Goal: Communication & Community: Answer question/provide support

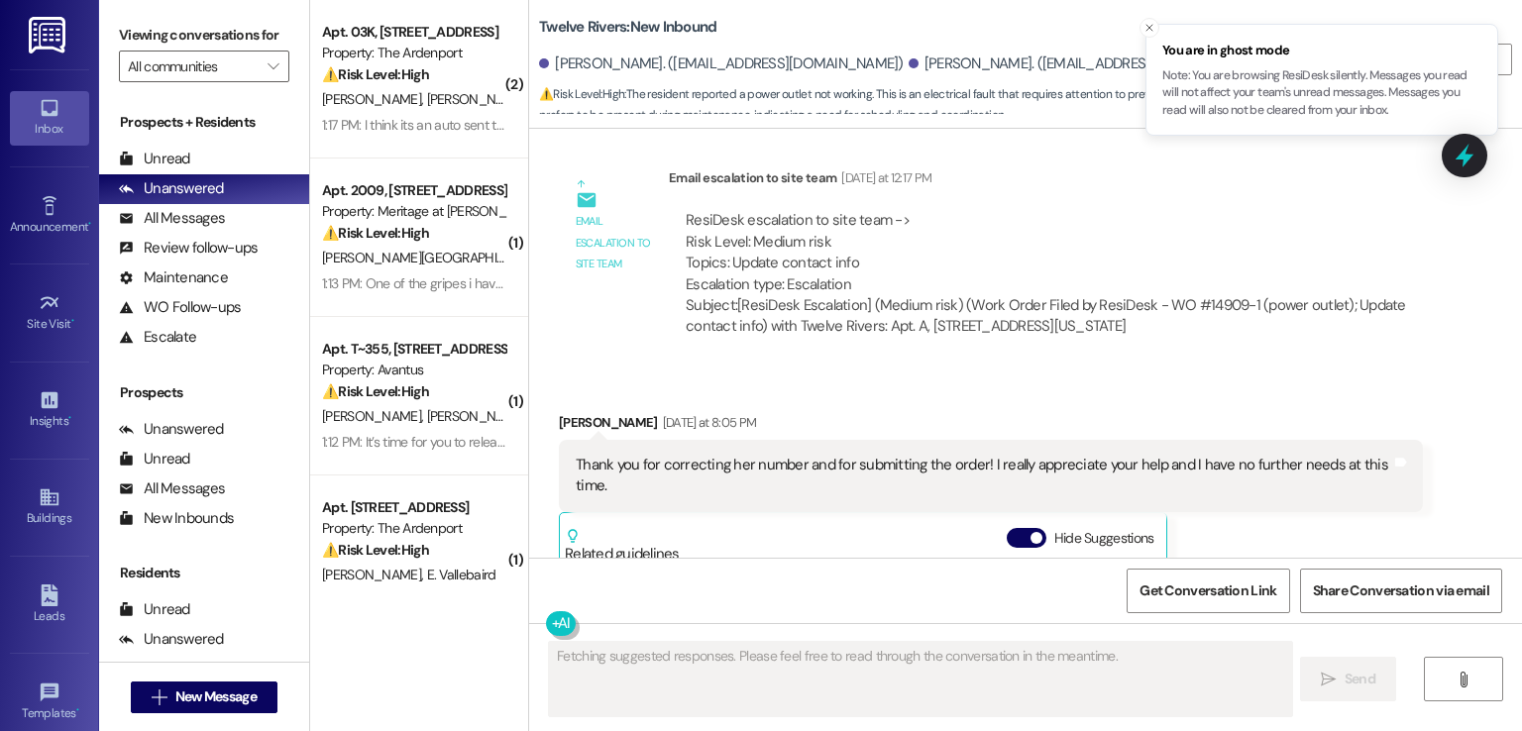
scroll to position [3726, 0]
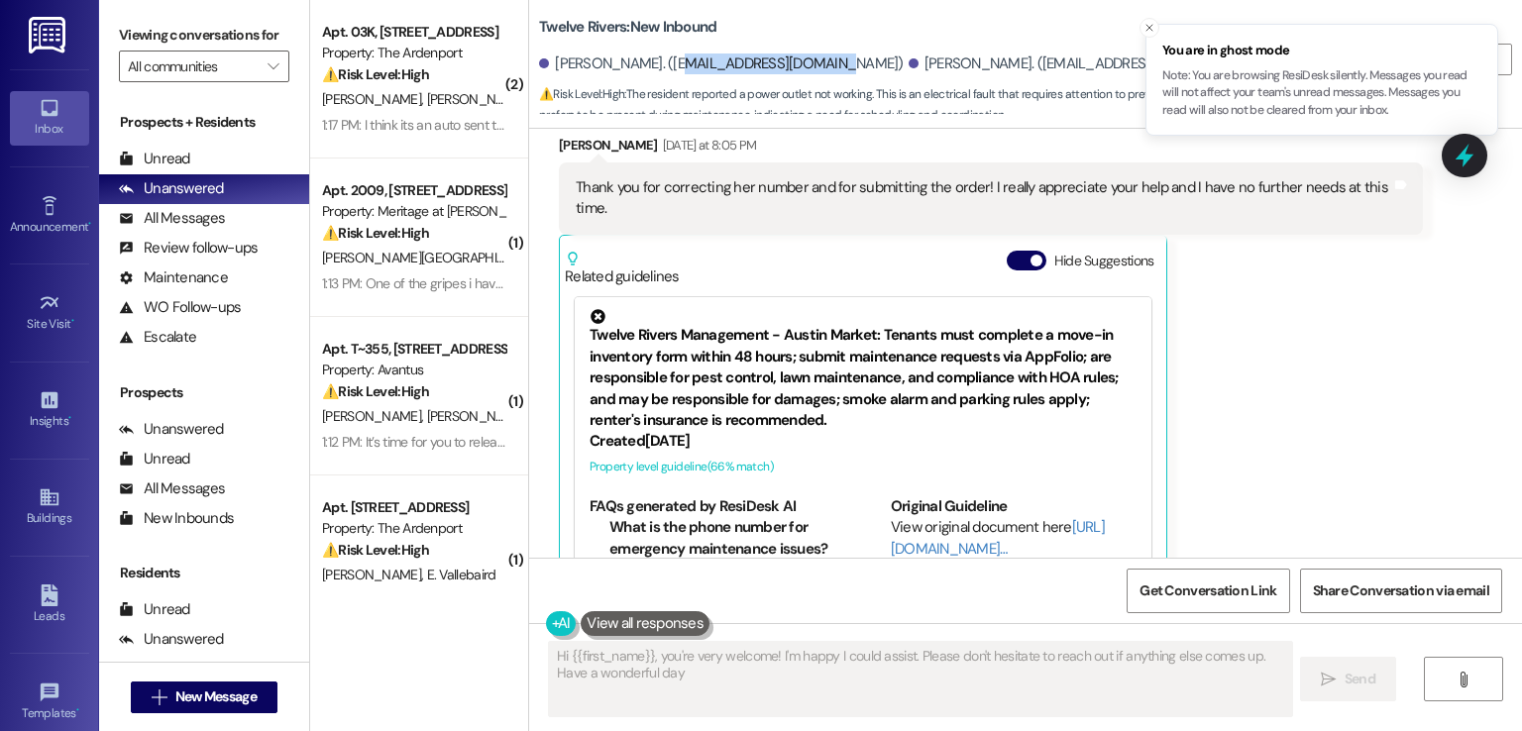
type textarea "Hi {{first_name}}, you're very welcome! I'm happy I could assist. Please don't …"
drag, startPoint x: 662, startPoint y: 60, endPoint x: 828, endPoint y: 60, distance: 166.5
click at [828, 60] on div "[PERSON_NAME]. ([EMAIL_ADDRESS][DOMAIN_NAME])" at bounding box center [721, 64] width 365 height 21
copy div "[EMAIL_ADDRESS][DOMAIN_NAME]"
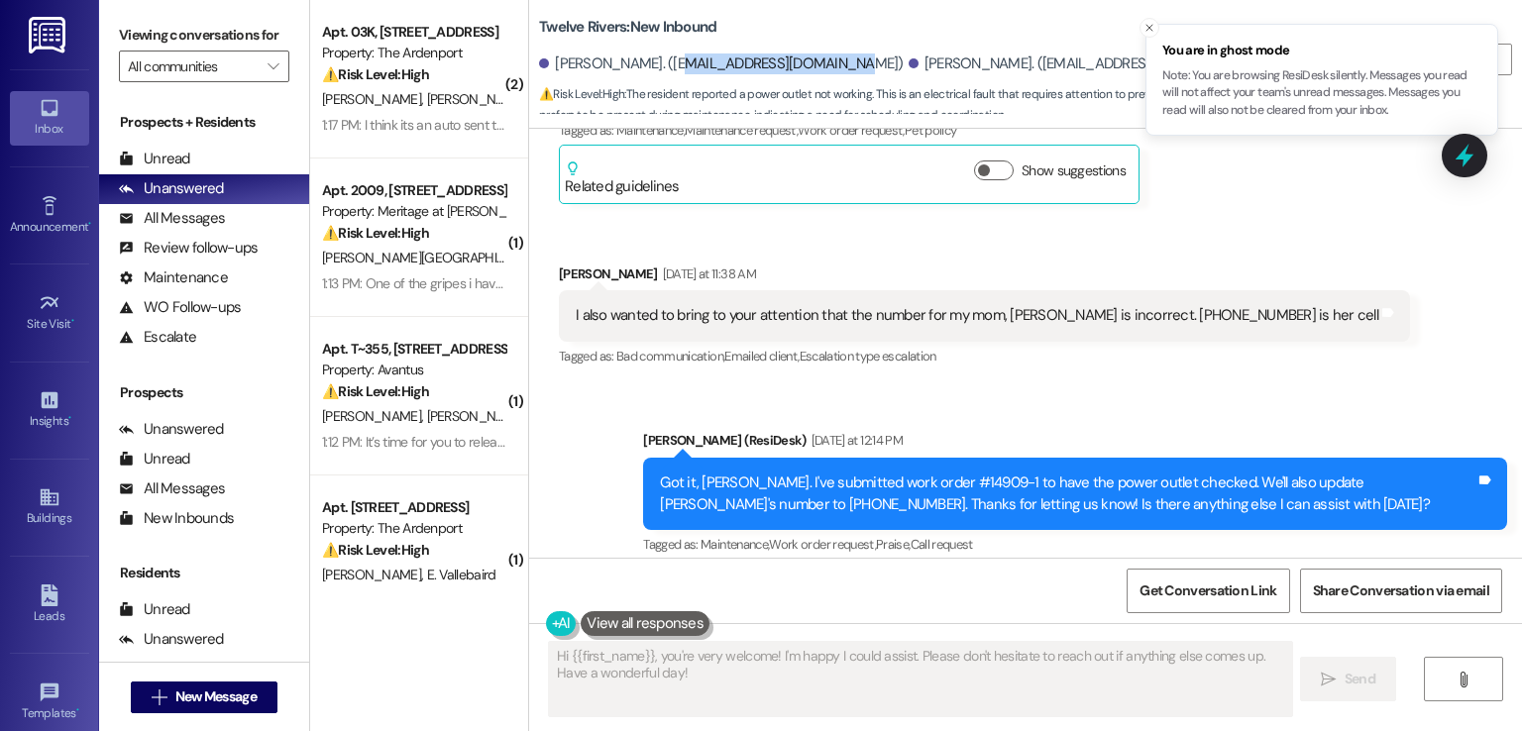
scroll to position [3032, 0]
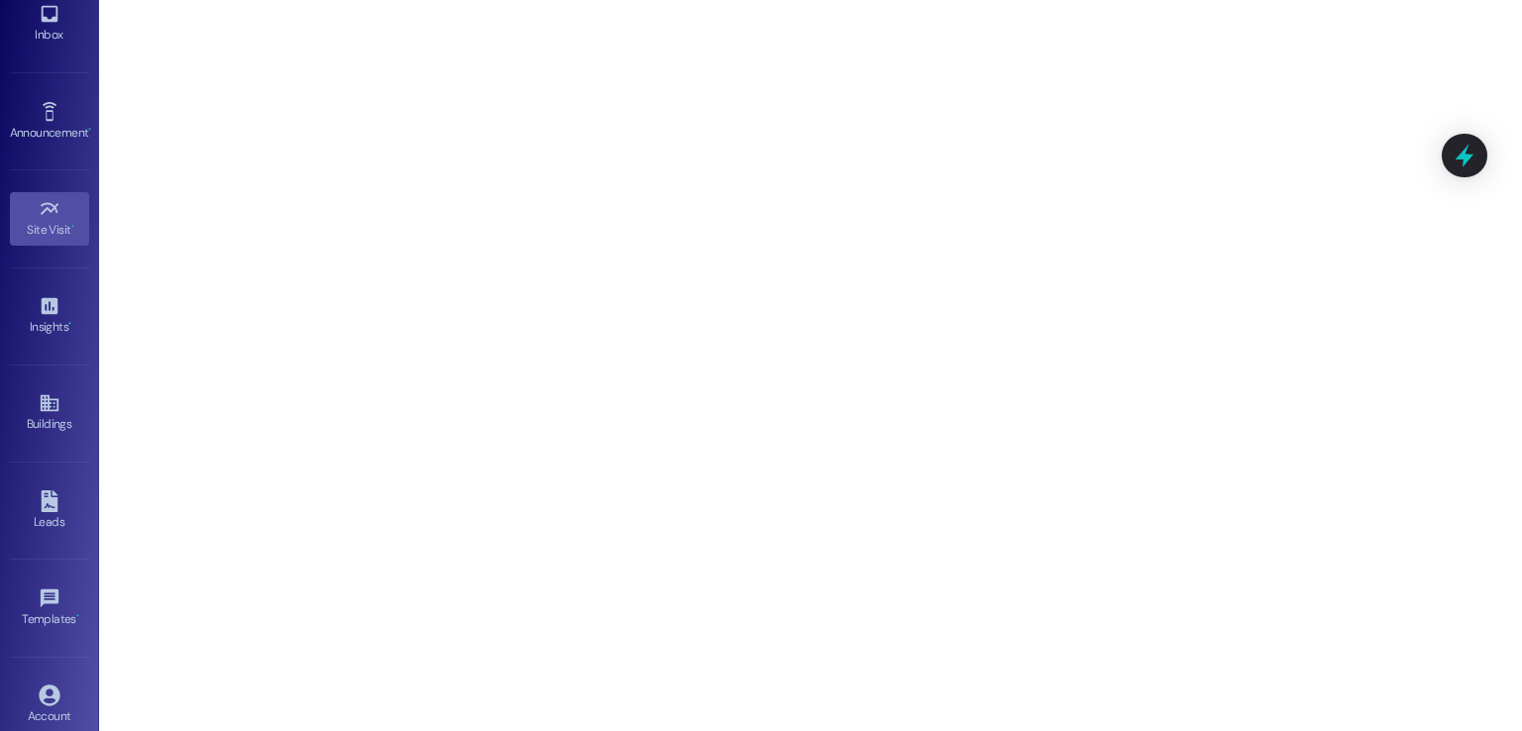
scroll to position [209, 0]
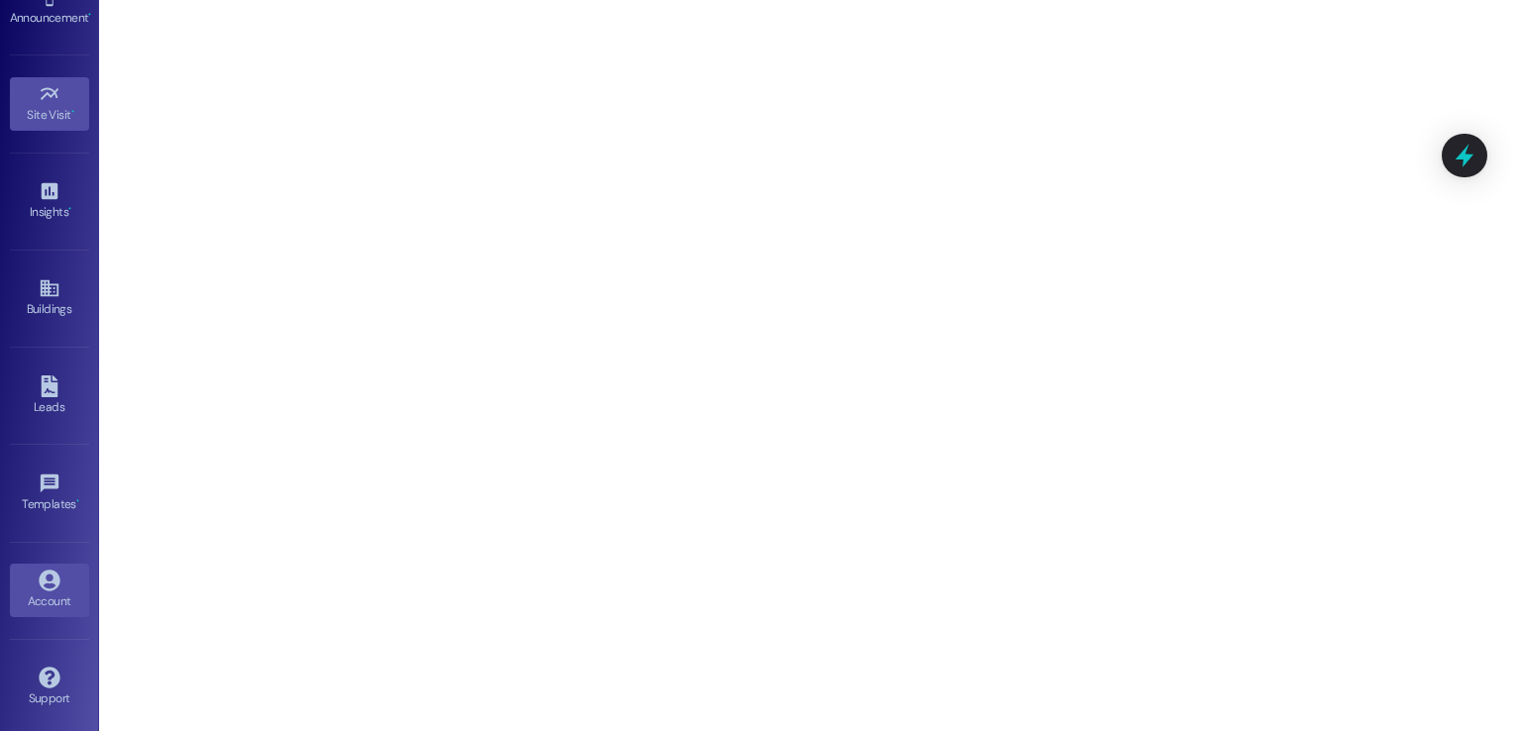
click at [39, 576] on icon at bounding box center [49, 580] width 21 height 21
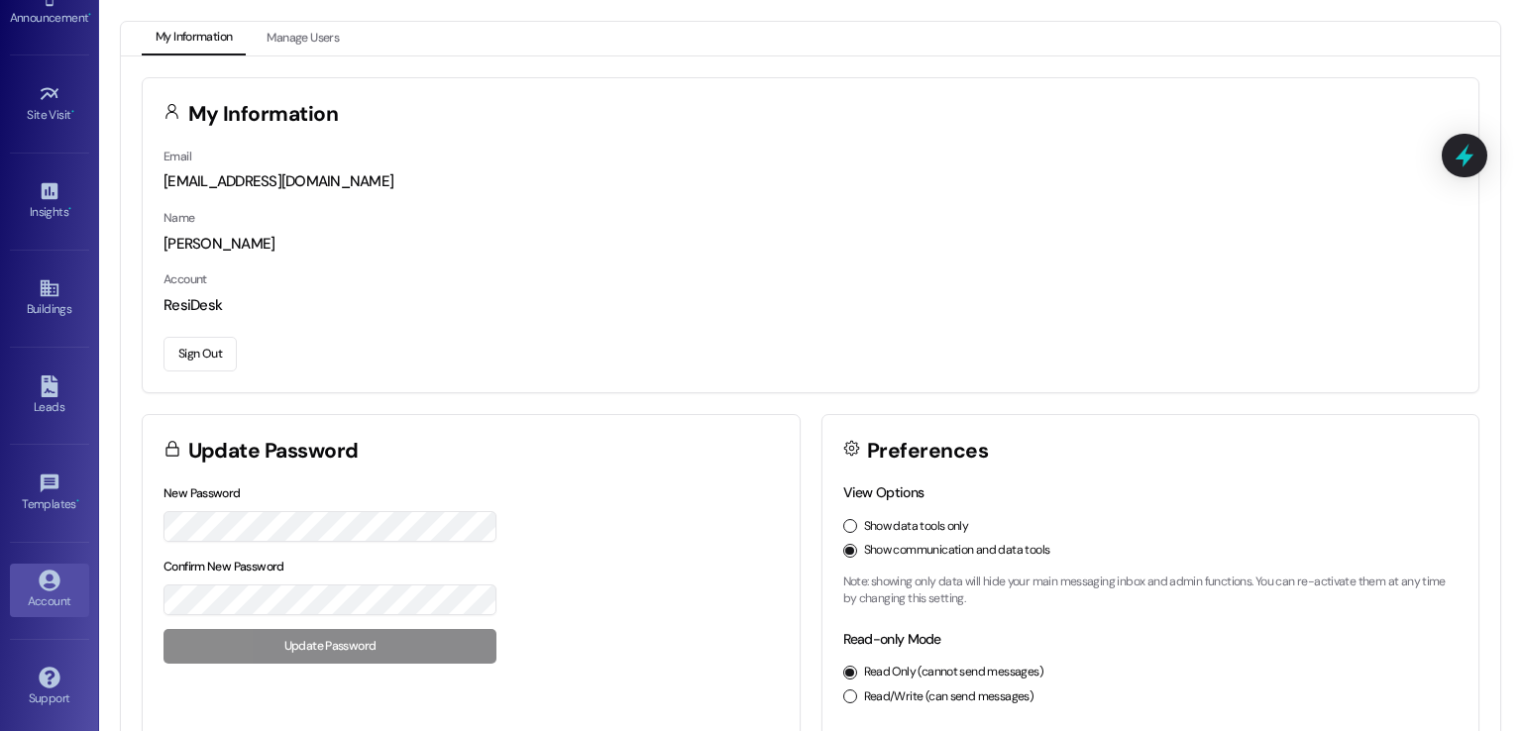
click at [193, 360] on button "Sign Out" at bounding box center [199, 354] width 73 height 35
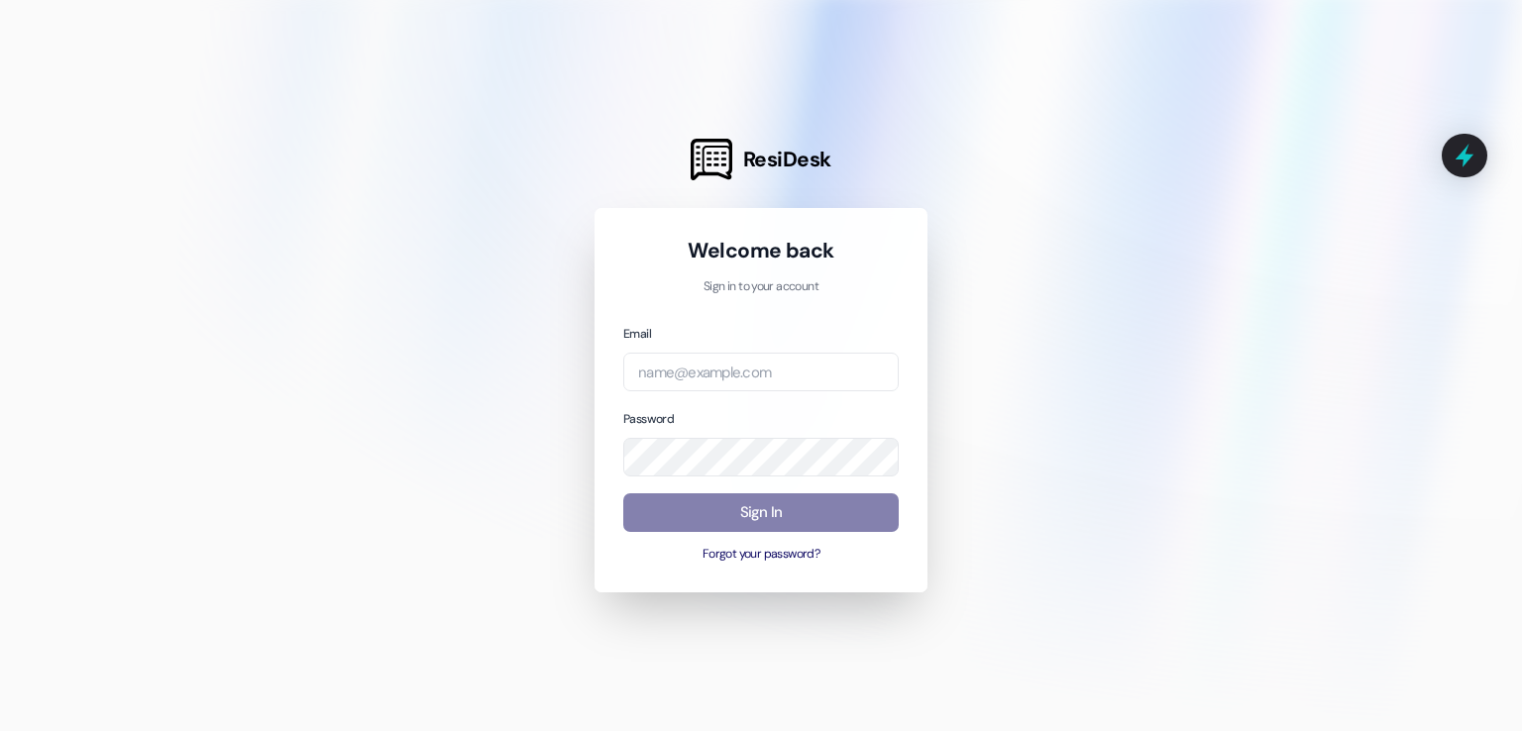
type input "[EMAIL_ADDRESS][DOMAIN_NAME]"
